Goal: Task Accomplishment & Management: Complete application form

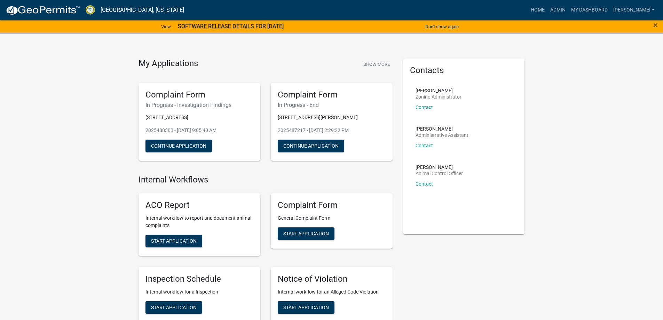
scroll to position [591, 0]
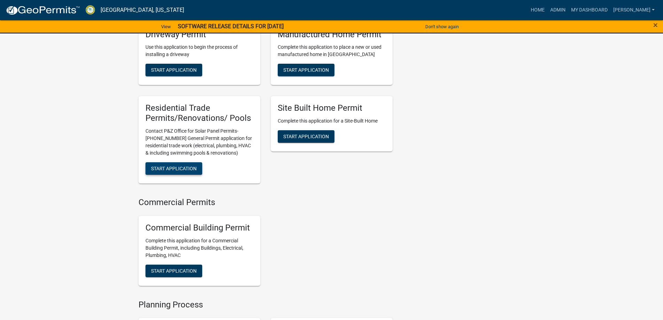
click at [173, 175] on button "Start Application" at bounding box center [173, 168] width 57 height 13
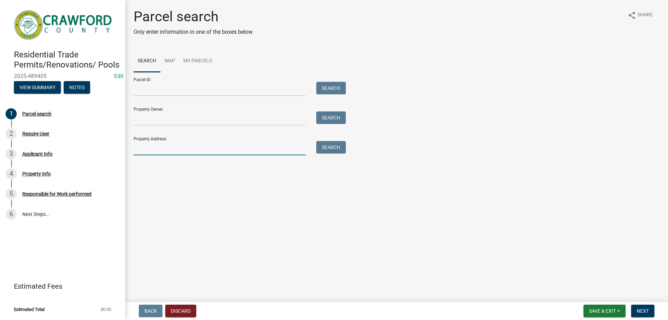
click at [159, 142] on input "Property Address:" at bounding box center [220, 148] width 172 height 14
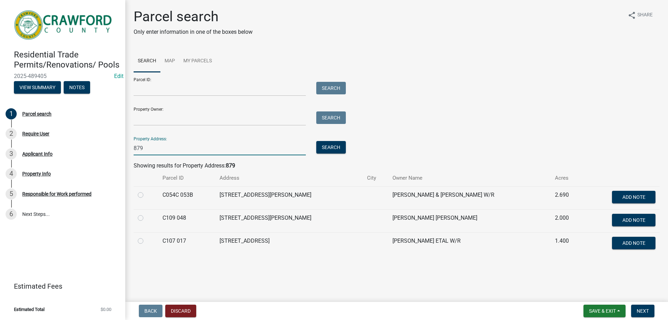
type input "879"
click at [162, 217] on td "C109 048" at bounding box center [186, 220] width 57 height 23
click at [147, 217] on div at bounding box center [146, 218] width 16 height 8
click at [146, 214] on label at bounding box center [146, 214] width 0 height 0
click at [146, 218] on 048 "radio" at bounding box center [148, 216] width 5 height 5
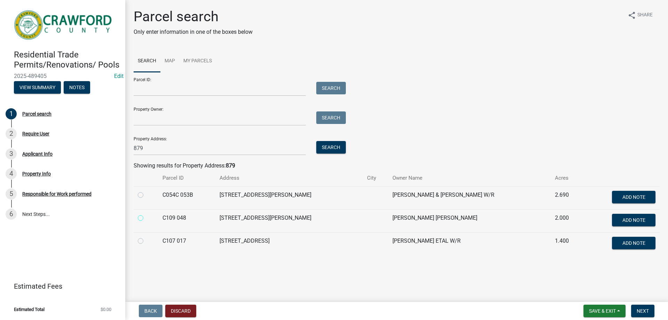
radio 048 "true"
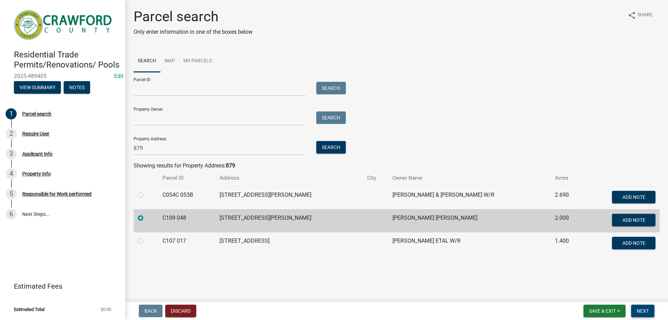
click at [640, 306] on button "Next" at bounding box center [642, 310] width 23 height 13
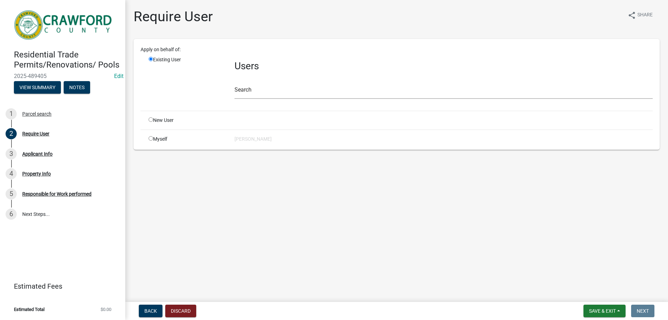
click at [153, 120] on div "New User" at bounding box center [186, 120] width 86 height 7
click at [151, 120] on input "radio" at bounding box center [151, 119] width 5 height 5
radio input "true"
radio input "false"
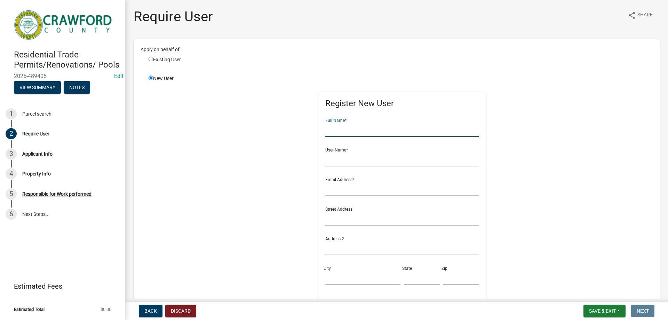
click at [345, 131] on input "text" at bounding box center [402, 129] width 154 height 14
type input "[PERSON_NAME]"
click at [374, 154] on input "text" at bounding box center [402, 159] width 154 height 14
type input "[PERSON_NAME]"
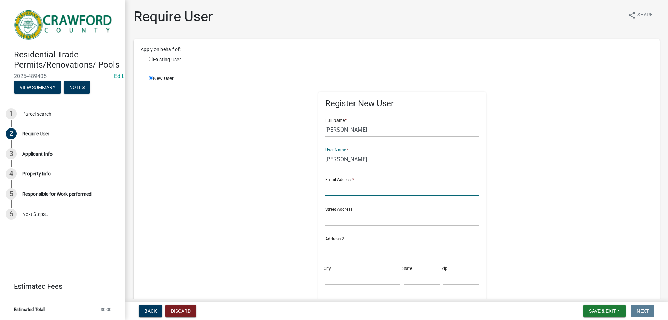
click at [347, 188] on input "text" at bounding box center [402, 189] width 154 height 14
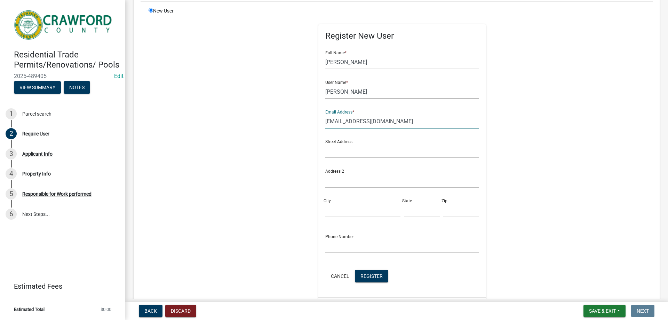
scroll to position [104, 0]
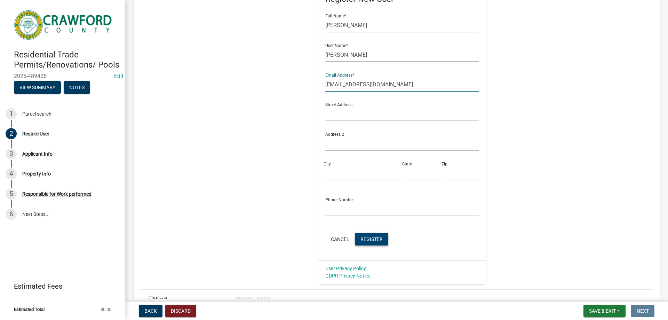
type input "[EMAIL_ADDRESS][DOMAIN_NAME]"
click at [373, 239] on span "Register" at bounding box center [371, 239] width 22 height 6
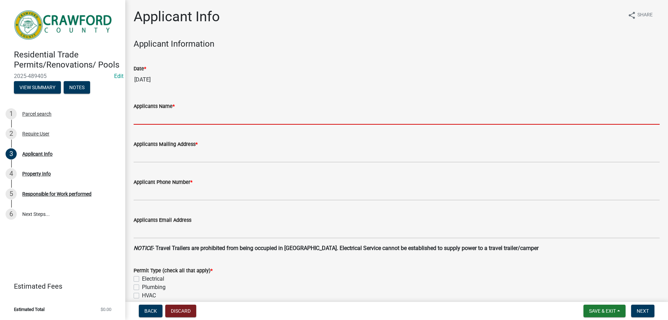
click at [176, 121] on input "Applicants Name *" at bounding box center [397, 117] width 526 height 14
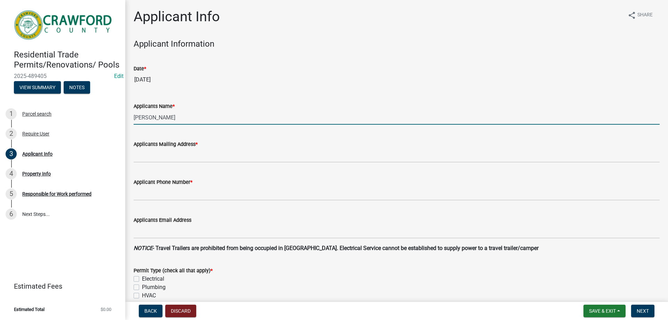
type input "[PERSON_NAME]"
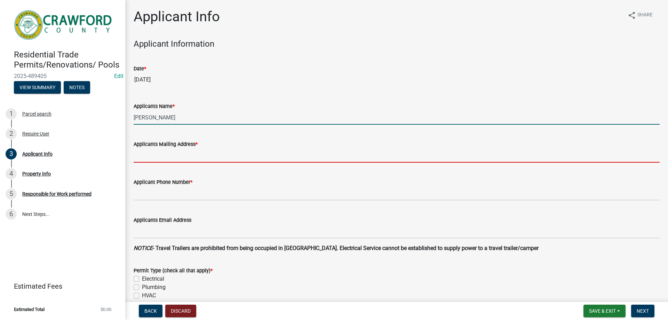
click at [220, 157] on input "Applicants Mailing Address *" at bounding box center [397, 155] width 526 height 14
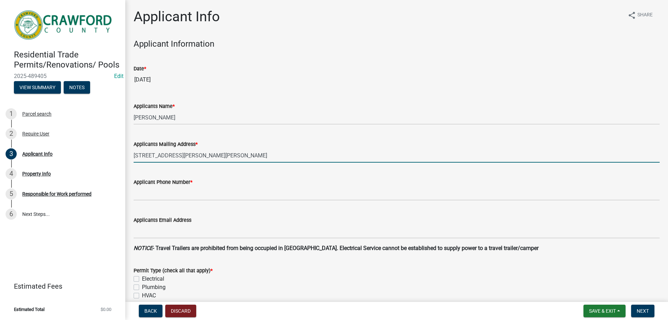
type input "[STREET_ADDRESS][PERSON_NAME][PERSON_NAME]"
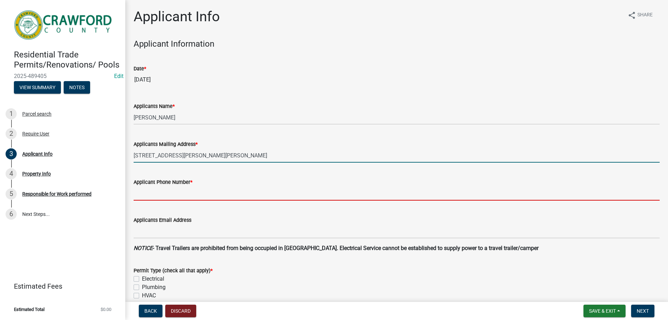
click at [202, 198] on input "Applicant Phone Number *" at bounding box center [397, 193] width 526 height 14
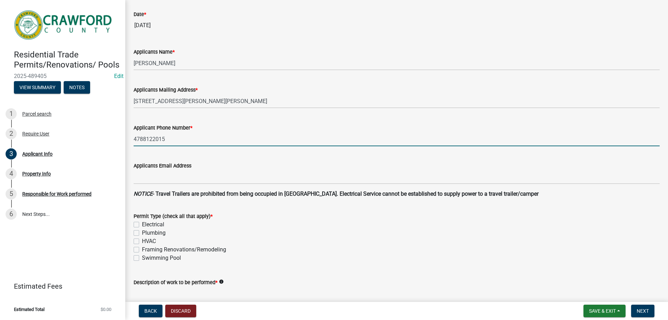
scroll to position [104, 0]
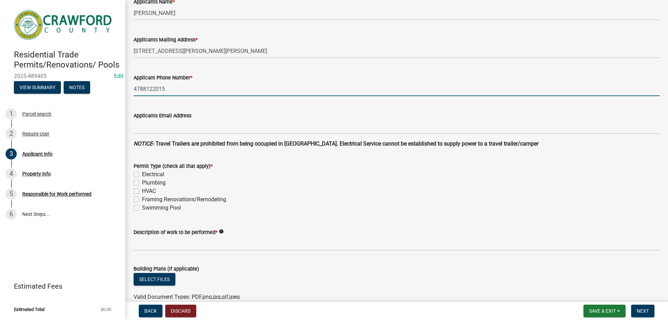
type input "4788122015"
click at [142, 172] on div "Electrical" at bounding box center [397, 174] width 526 height 8
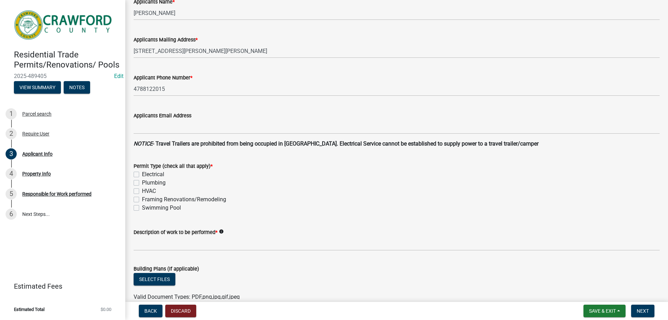
click at [139, 174] on div "Electrical" at bounding box center [397, 174] width 526 height 8
click at [143, 176] on label "Electrical" at bounding box center [153, 174] width 22 height 8
click at [143, 175] on input "Electrical" at bounding box center [144, 172] width 5 height 5
checkbox input "true"
checkbox input "false"
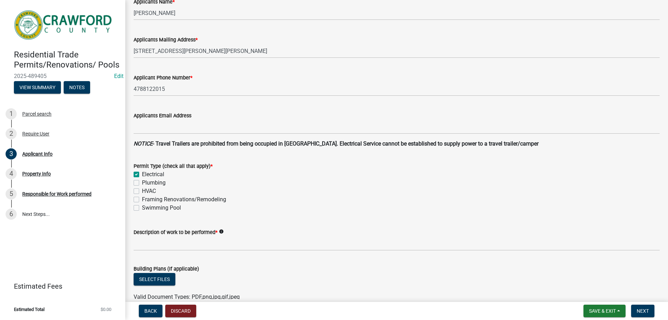
checkbox input "false"
click at [142, 176] on label "Electrical" at bounding box center [153, 174] width 22 height 8
click at [142, 175] on input "Electrical" at bounding box center [144, 172] width 5 height 5
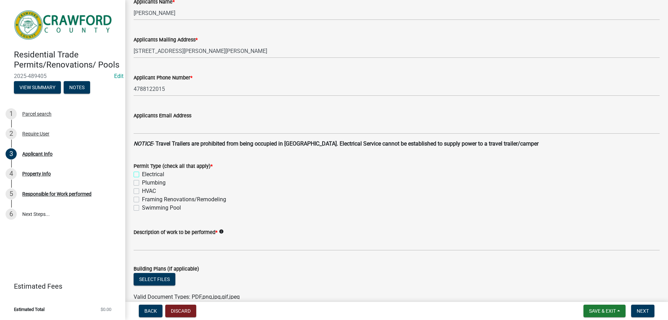
checkbox input "false"
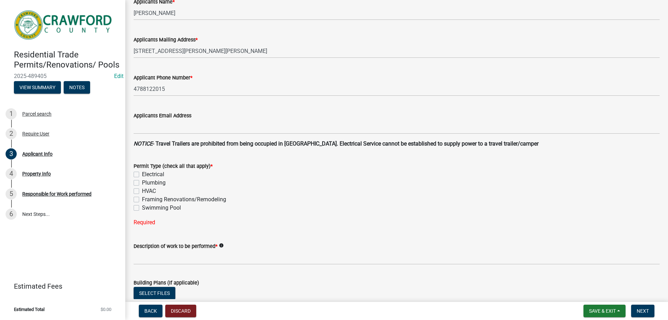
click at [139, 177] on div "Electrical" at bounding box center [397, 174] width 526 height 8
click at [142, 176] on label "Electrical" at bounding box center [153, 174] width 22 height 8
click at [142, 175] on input "Electrical" at bounding box center [144, 172] width 5 height 5
checkbox input "true"
checkbox input "false"
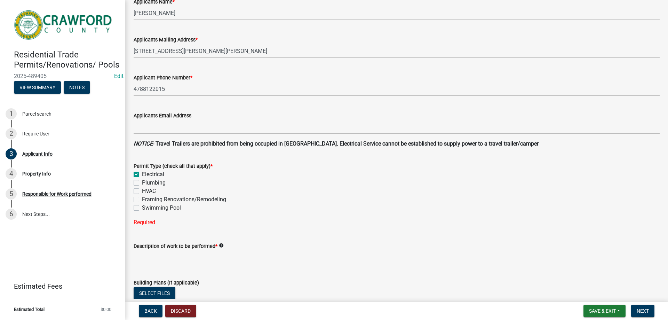
checkbox input "false"
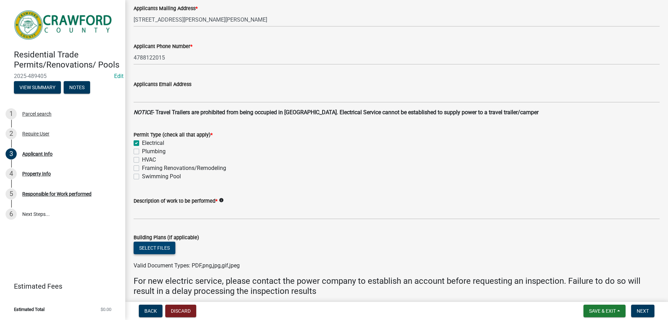
scroll to position [174, 0]
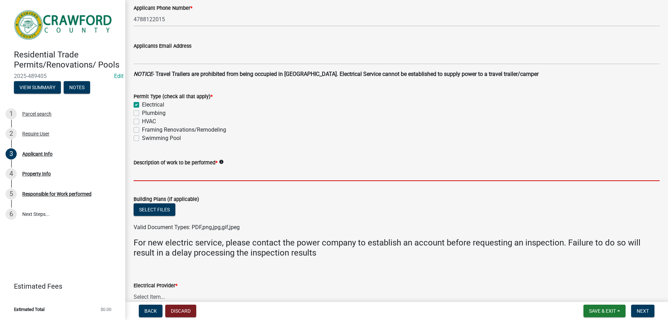
click at [145, 176] on input "Description of work to be performed *" at bounding box center [397, 174] width 526 height 14
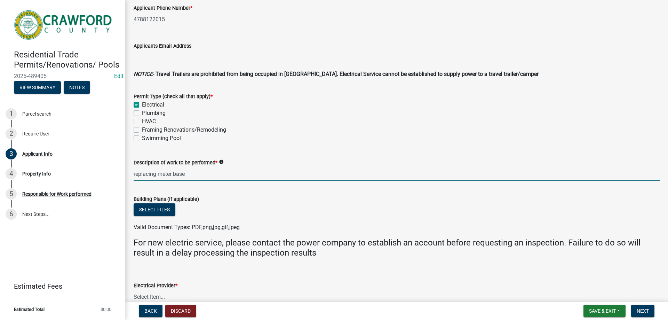
type input "Replacing meter base"
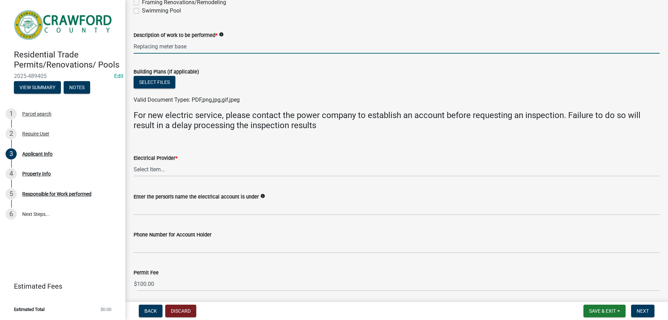
scroll to position [348, 0]
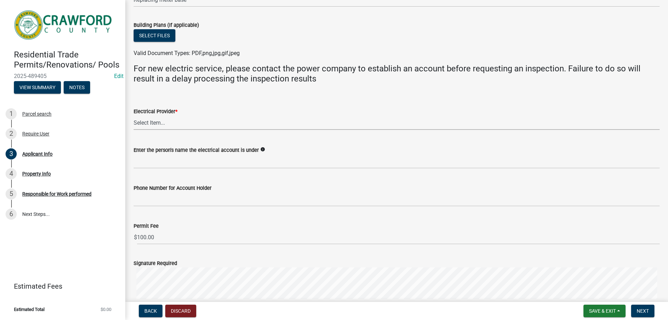
click at [162, 128] on select "Select Item... Flint Energies [US_STATE] Power Southern Rivers Energy [PERSON_N…" at bounding box center [397, 122] width 526 height 14
click at [134, 115] on select "Select Item... Flint Energies [US_STATE] Power Southern Rivers Energy [PERSON_N…" at bounding box center [397, 122] width 526 height 14
select select "9109ffdd-0fb5-42df-a5b6-3689c48fd073"
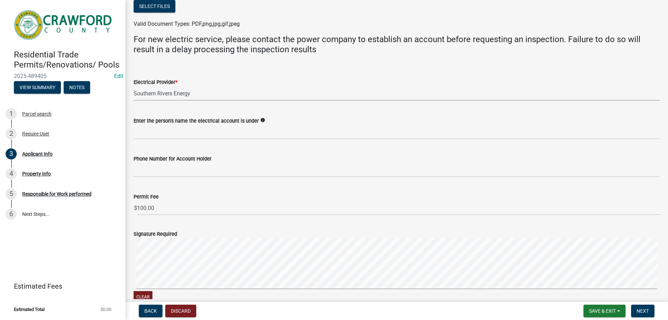
scroll to position [417, 0]
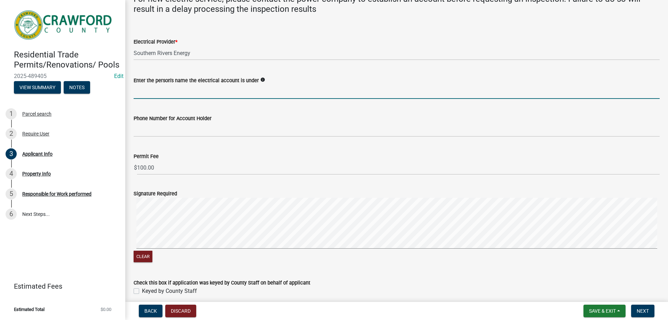
drag, startPoint x: 155, startPoint y: 93, endPoint x: 158, endPoint y: 97, distance: 5.7
click at [158, 97] on input "Enter the person's name the electrical account is under" at bounding box center [397, 92] width 526 height 14
type input "J"
type input "[PERSON_NAME]"
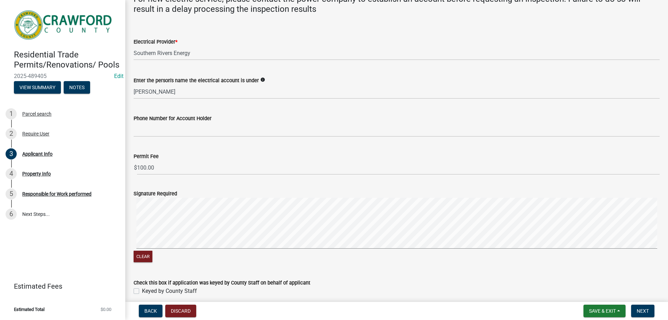
click at [171, 122] on div "Phone Number for Account Holder" at bounding box center [397, 118] width 526 height 8
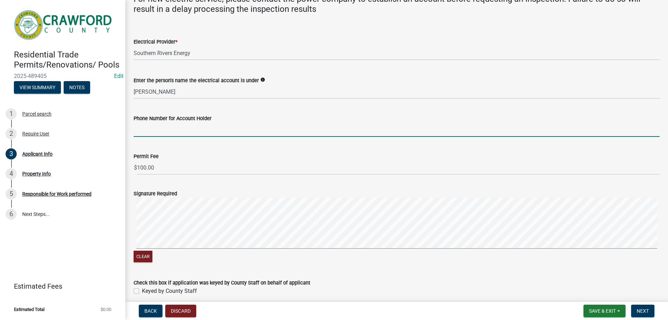
click at [169, 130] on input "Phone Number for Account Holder" at bounding box center [397, 129] width 526 height 14
type input "4783698857"
click at [142, 292] on label "Keyed by County Staff" at bounding box center [169, 291] width 55 height 8
click at [142, 291] on input "Keyed by County Staff" at bounding box center [144, 289] width 5 height 5
checkbox input "true"
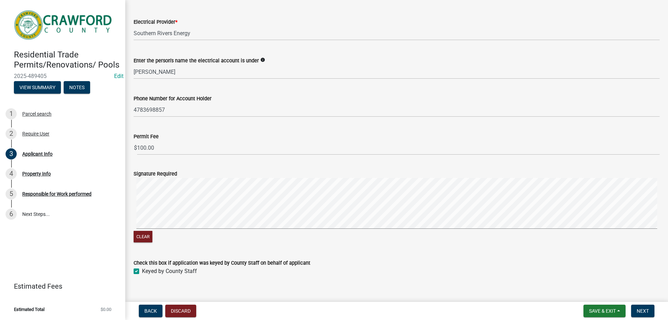
scroll to position [447, 0]
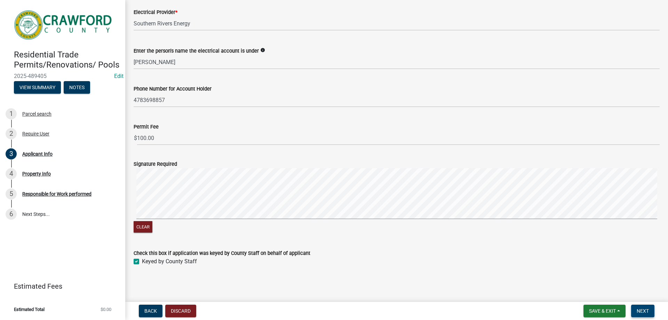
click at [643, 308] on span "Next" at bounding box center [642, 311] width 12 height 6
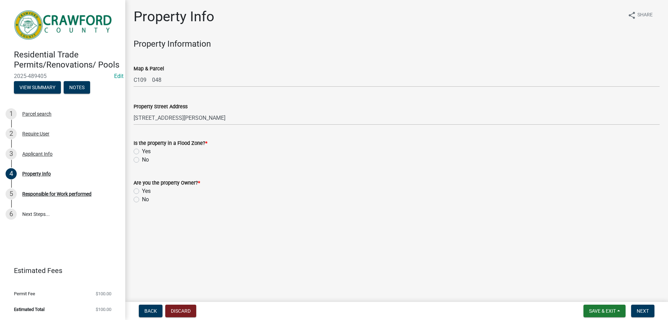
click at [142, 160] on label "No" at bounding box center [145, 159] width 7 height 8
click at [142, 160] on input "No" at bounding box center [144, 157] width 5 height 5
radio input "true"
click at [142, 189] on label "Yes" at bounding box center [146, 191] width 9 height 8
click at [142, 189] on input "Yes" at bounding box center [144, 189] width 5 height 5
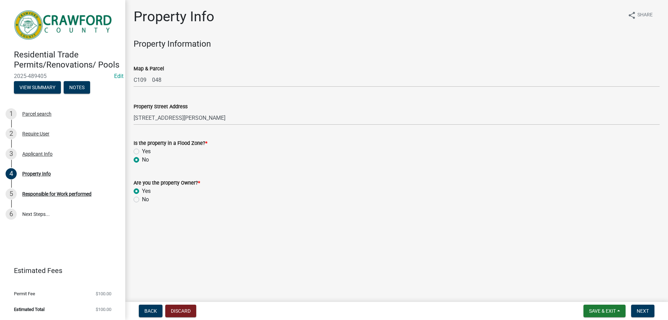
radio input "true"
click at [648, 308] on span "Next" at bounding box center [642, 311] width 12 height 6
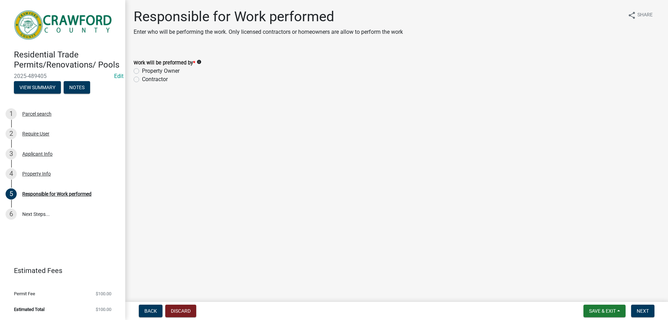
click at [142, 72] on label "Property Owner" at bounding box center [161, 71] width 38 height 8
click at [142, 71] on input "Property Owner" at bounding box center [144, 69] width 5 height 5
radio input "true"
click at [639, 312] on span "Next" at bounding box center [642, 311] width 12 height 6
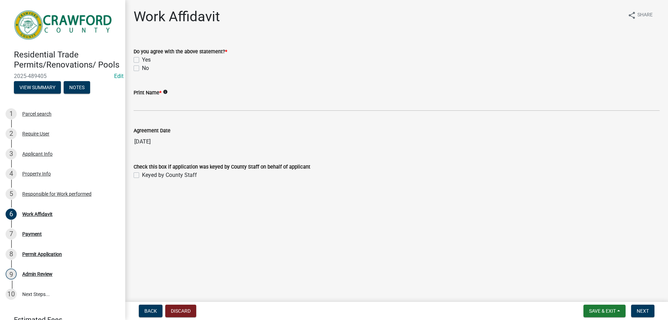
click at [142, 61] on label "Yes" at bounding box center [146, 60] width 9 height 8
click at [142, 60] on input "Yes" at bounding box center [144, 58] width 5 height 5
checkbox input "true"
checkbox input "false"
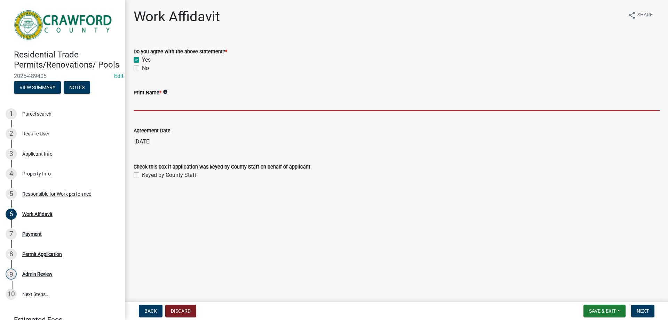
click at [149, 97] on input "Print Name *" at bounding box center [397, 104] width 526 height 14
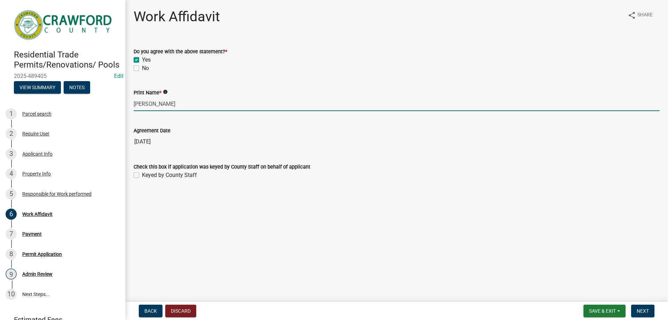
type input "[PERSON_NAME]"
click at [142, 175] on label "Keyed by County Staff" at bounding box center [169, 175] width 55 height 8
click at [142, 175] on input "Keyed by County Staff" at bounding box center [144, 173] width 5 height 5
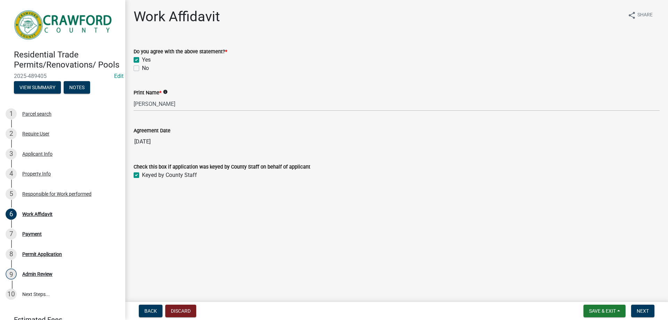
checkbox input "true"
click at [648, 306] on button "Next" at bounding box center [642, 310] width 23 height 13
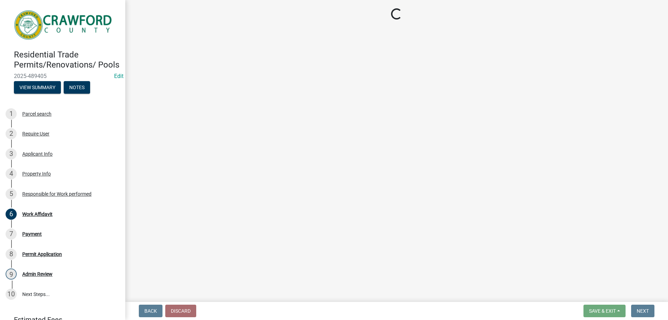
select select "3: 3"
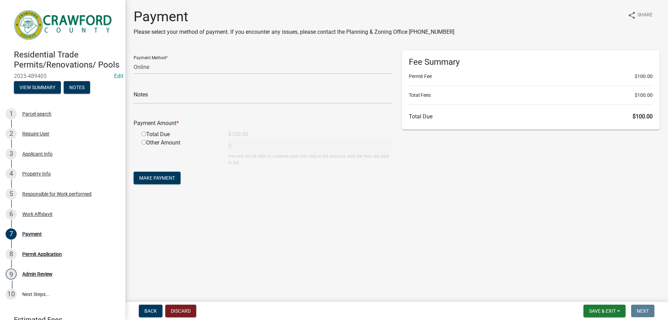
click at [144, 135] on input "radio" at bounding box center [144, 133] width 5 height 5
radio input "true"
type input "100"
click at [468, 219] on main "Payment Please select your method of payment. If you encounter any issues, plea…" at bounding box center [396, 149] width 543 height 299
click at [170, 180] on span "Make Payment" at bounding box center [157, 178] width 36 height 6
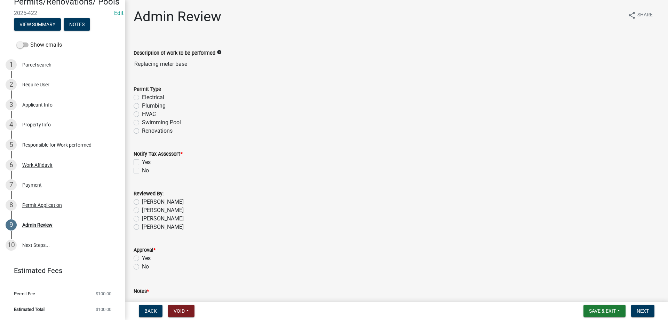
scroll to position [71, 0]
click at [142, 98] on label "Electrical" at bounding box center [153, 97] width 22 height 8
click at [142, 98] on input "Electrical" at bounding box center [144, 95] width 5 height 5
radio input "true"
click at [142, 168] on label "No" at bounding box center [145, 170] width 7 height 8
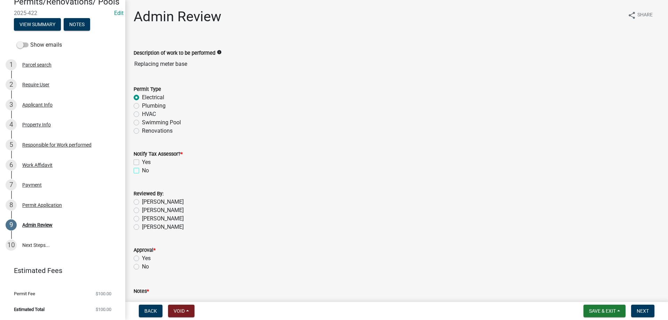
click at [142, 168] on input "No" at bounding box center [144, 168] width 5 height 5
checkbox input "true"
checkbox input "false"
checkbox input "true"
click at [142, 226] on label "[PERSON_NAME]" at bounding box center [163, 227] width 42 height 8
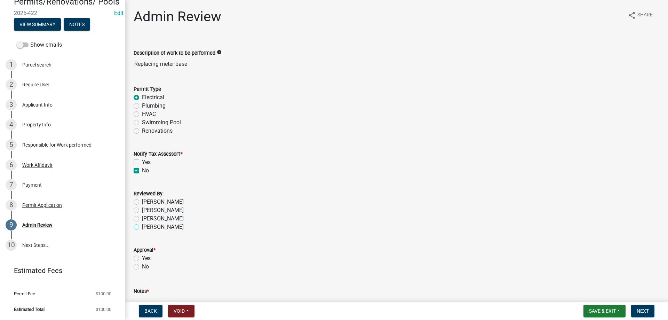
click at [142, 226] on input "[PERSON_NAME]" at bounding box center [144, 225] width 5 height 5
radio input "true"
click at [142, 259] on label "Yes" at bounding box center [146, 258] width 9 height 8
click at [142, 258] on input "Yes" at bounding box center [144, 256] width 5 height 5
radio input "true"
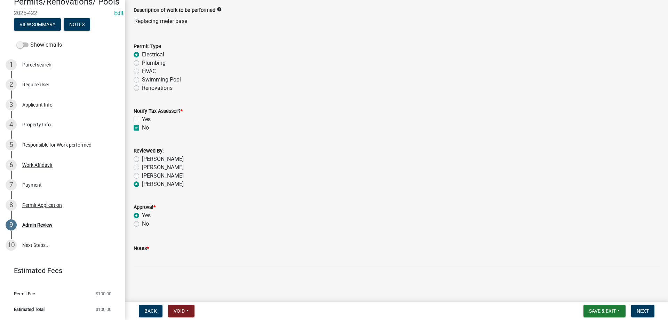
scroll to position [43, 0]
drag, startPoint x: 157, startPoint y: 244, endPoint x: 157, endPoint y: 249, distance: 4.6
click at [157, 244] on div "Notes *" at bounding box center [397, 247] width 526 height 8
click at [157, 250] on div "Notes *" at bounding box center [397, 247] width 526 height 8
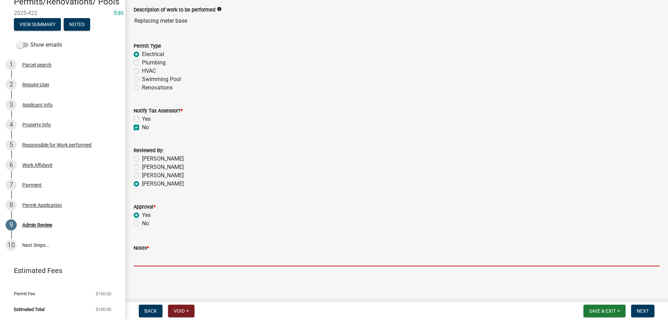
click at [153, 256] on input "Notes *" at bounding box center [397, 259] width 526 height 14
type input "n/a"
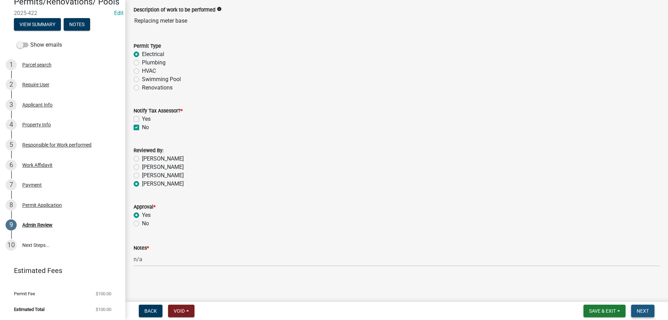
click at [634, 310] on button "Next" at bounding box center [642, 310] width 23 height 13
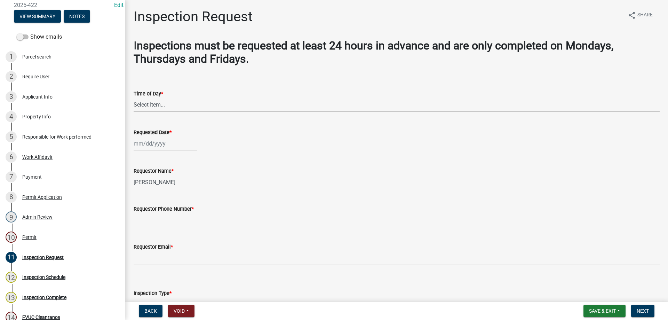
click at [149, 99] on select "Select Item... AM PM" at bounding box center [397, 105] width 526 height 14
click at [134, 98] on select "Select Item... AM PM" at bounding box center [397, 105] width 526 height 14
select select "589da946-7bc6-45e4-b77a-0ea44294630b"
click at [150, 140] on div at bounding box center [166, 143] width 64 height 14
select select "10"
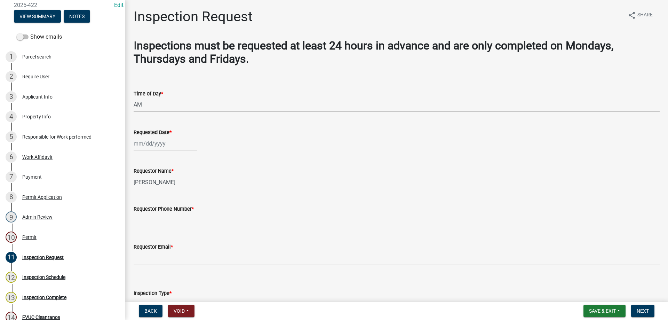
select select "2025"
click at [180, 194] on div "10" at bounding box center [184, 191] width 11 height 11
type input "[DATE]"
click at [161, 146] on div "[DATE]" at bounding box center [166, 143] width 64 height 14
select select "10"
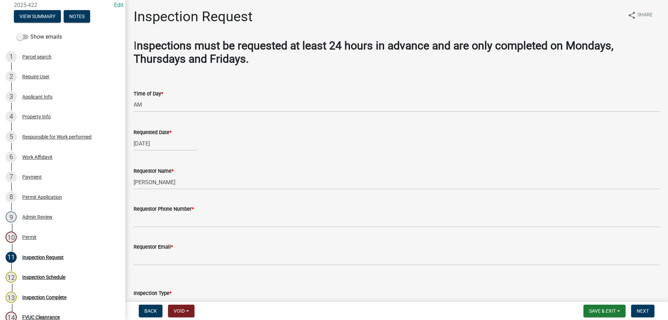
select select "2025"
click at [175, 192] on div "9" at bounding box center [173, 191] width 11 height 11
type input "[DATE]"
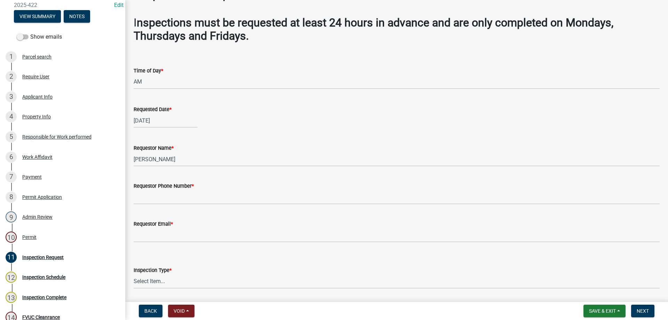
scroll to position [35, 0]
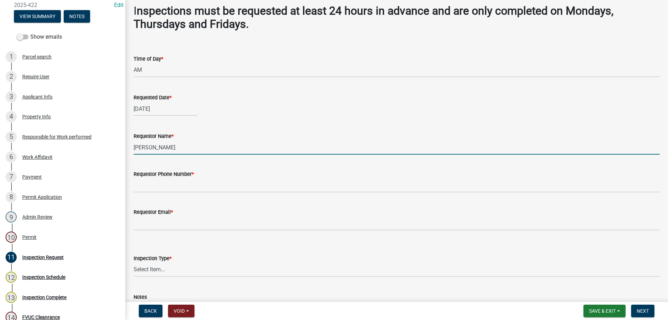
drag, startPoint x: 162, startPoint y: 145, endPoint x: 127, endPoint y: 146, distance: 34.8
click at [127, 146] on div "Inspection Request share Share I nspections must be requested at least 24 hours…" at bounding box center [396, 160] width 543 height 372
type input "layla"
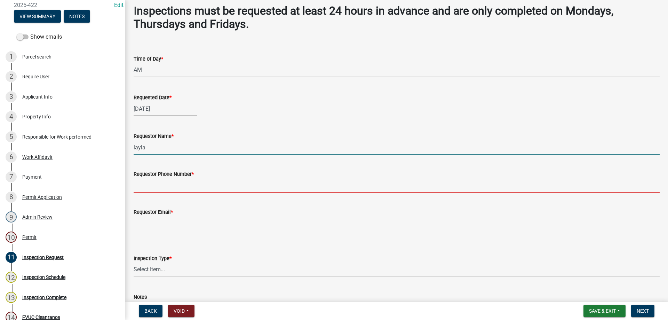
click at [145, 186] on input "Requestor Phone Number *" at bounding box center [397, 185] width 526 height 14
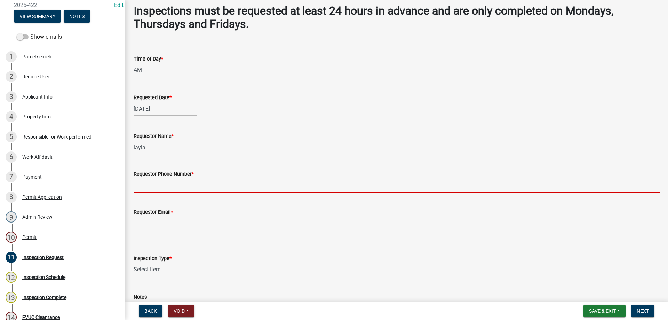
type input "[PHONE_NUMBER]"
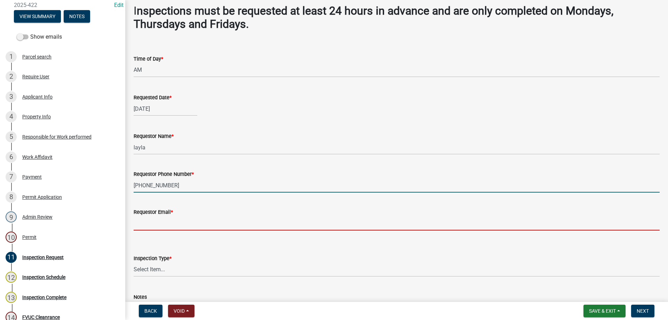
click at [155, 223] on input "Requestor Email *" at bounding box center [397, 223] width 526 height 14
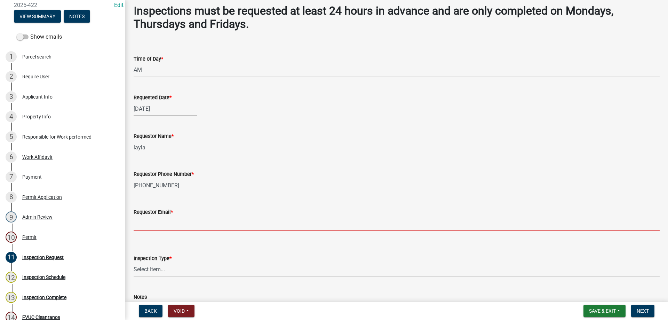
type input "[EMAIL_ADDRESS][DOMAIN_NAME]"
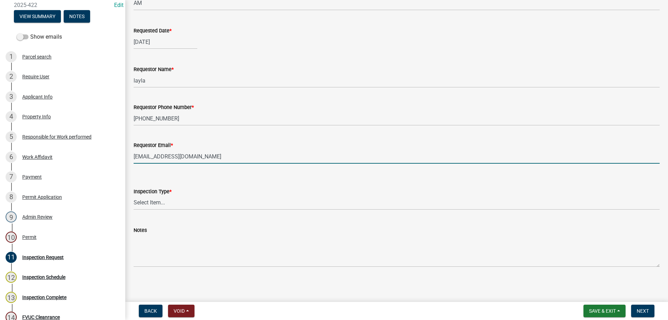
scroll to position [102, 0]
drag, startPoint x: 153, startPoint y: 198, endPoint x: 154, endPoint y: 202, distance: 3.8
click at [153, 198] on select "Select Item... Temporary Pole Panel Swap Out Rough-In Final Plumbing Electrical…" at bounding box center [397, 202] width 526 height 14
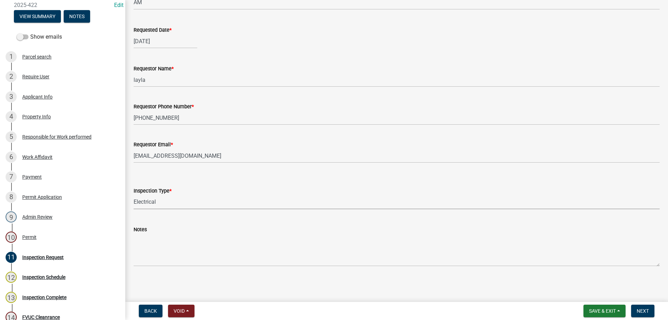
click at [134, 195] on select "Select Item... Temporary Pole Panel Swap Out Rough-In Final Plumbing Electrical…" at bounding box center [397, 202] width 526 height 14
select select "d8617fb3-6c57-4f4d-b8e3-dbd35e7ffc69"
click at [647, 312] on span "Next" at bounding box center [642, 311] width 12 height 6
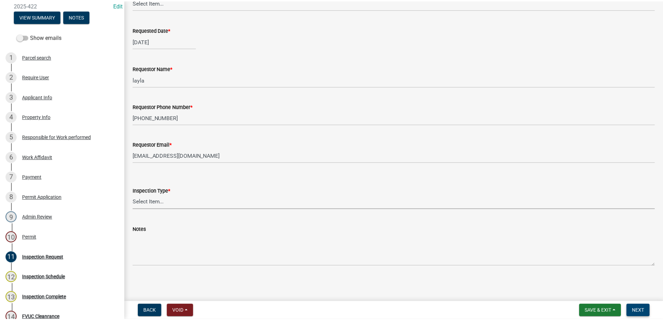
scroll to position [0, 0]
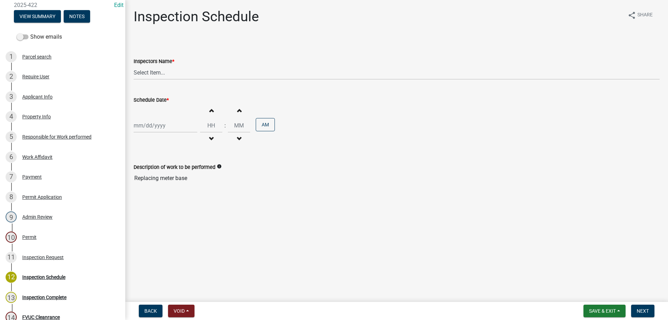
click at [164, 81] on wm-data-entity-input "Inspectors Name * Select Item... Jeremy.andrews (Jeremy )" at bounding box center [397, 62] width 526 height 47
click at [166, 79] on select "Select Item... Jeremy.andrews (Jeremy )" at bounding box center [397, 72] width 526 height 14
select select "a844a88f-ba44-4800-9e08-05e10520dbf6"
click at [134, 65] on select "Select Item... Jeremy.andrews (Jeremy )" at bounding box center [397, 72] width 526 height 14
click at [168, 123] on div "Oct 2025 Mo Tu We Th Fr Sa Su 29 30 1 2 3 4 5 6 7 8 9 10 11 12 13 14 15 16 17 1…" at bounding box center [166, 125] width 64 height 14
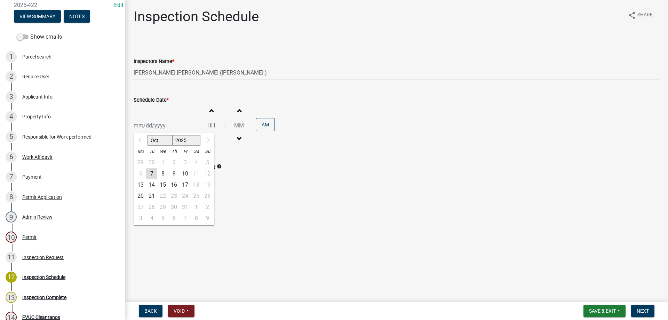
click at [177, 172] on div "9" at bounding box center [173, 173] width 11 height 11
type input "10/09/2025"
click at [207, 115] on button "Increment hours" at bounding box center [211, 110] width 15 height 13
type input "01"
type input "00"
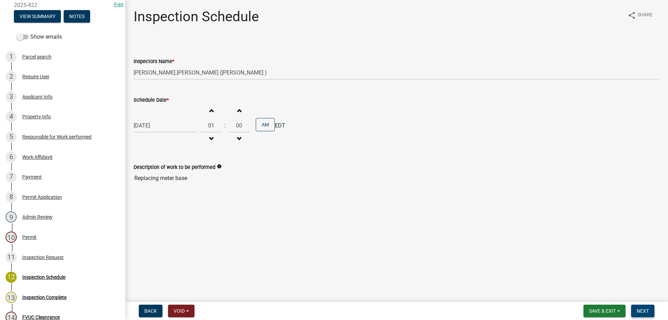
click at [644, 314] on button "Next" at bounding box center [642, 310] width 23 height 13
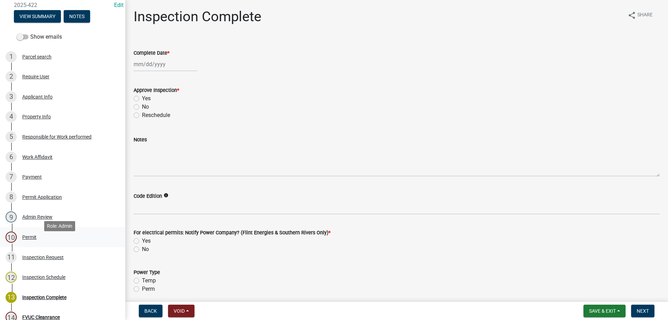
click at [51, 242] on div "10 Permit" at bounding box center [60, 236] width 109 height 11
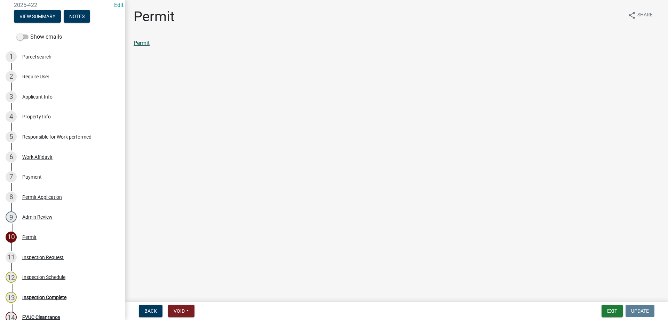
click at [137, 43] on link "Permit" at bounding box center [142, 43] width 16 height 7
click at [617, 312] on button "Exit" at bounding box center [611, 310] width 21 height 13
